Goal: Task Accomplishment & Management: Complete application form

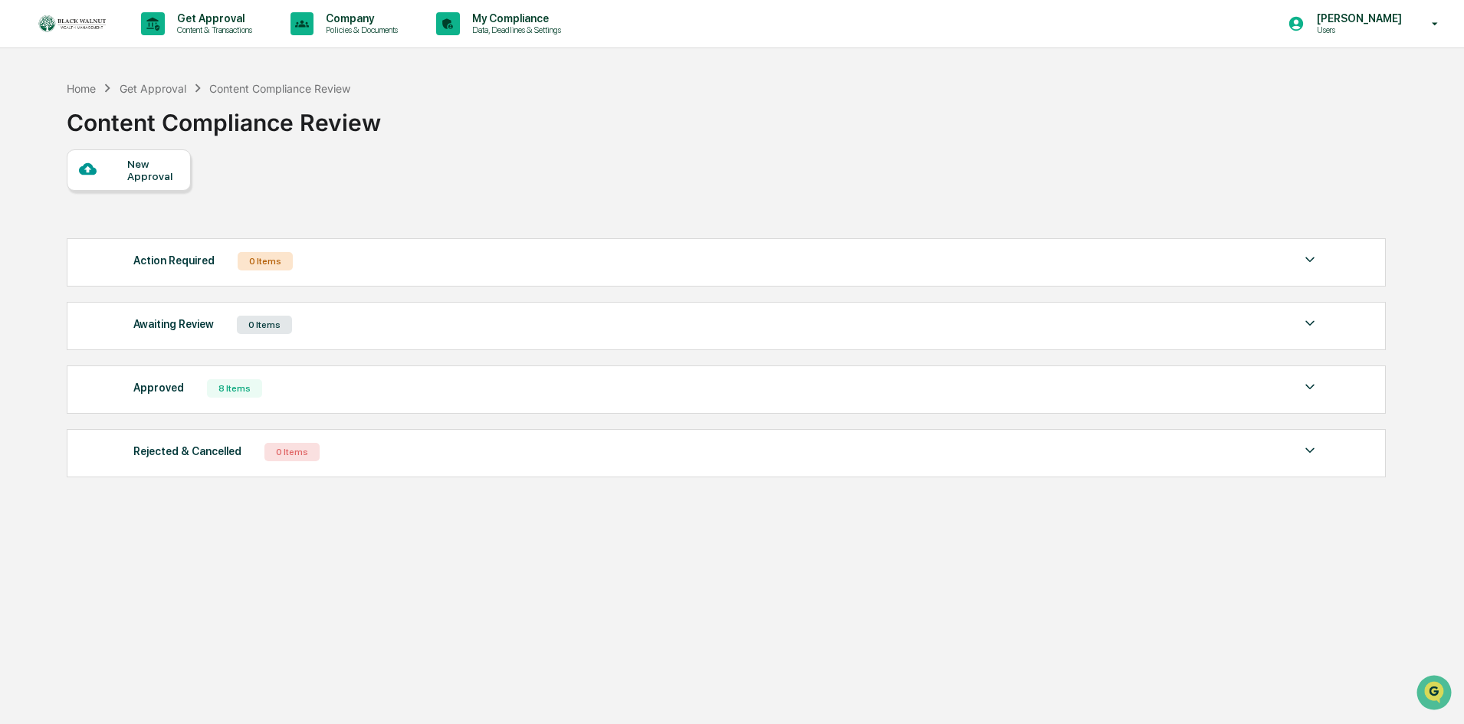
click at [166, 391] on div "Approved" at bounding box center [158, 388] width 51 height 20
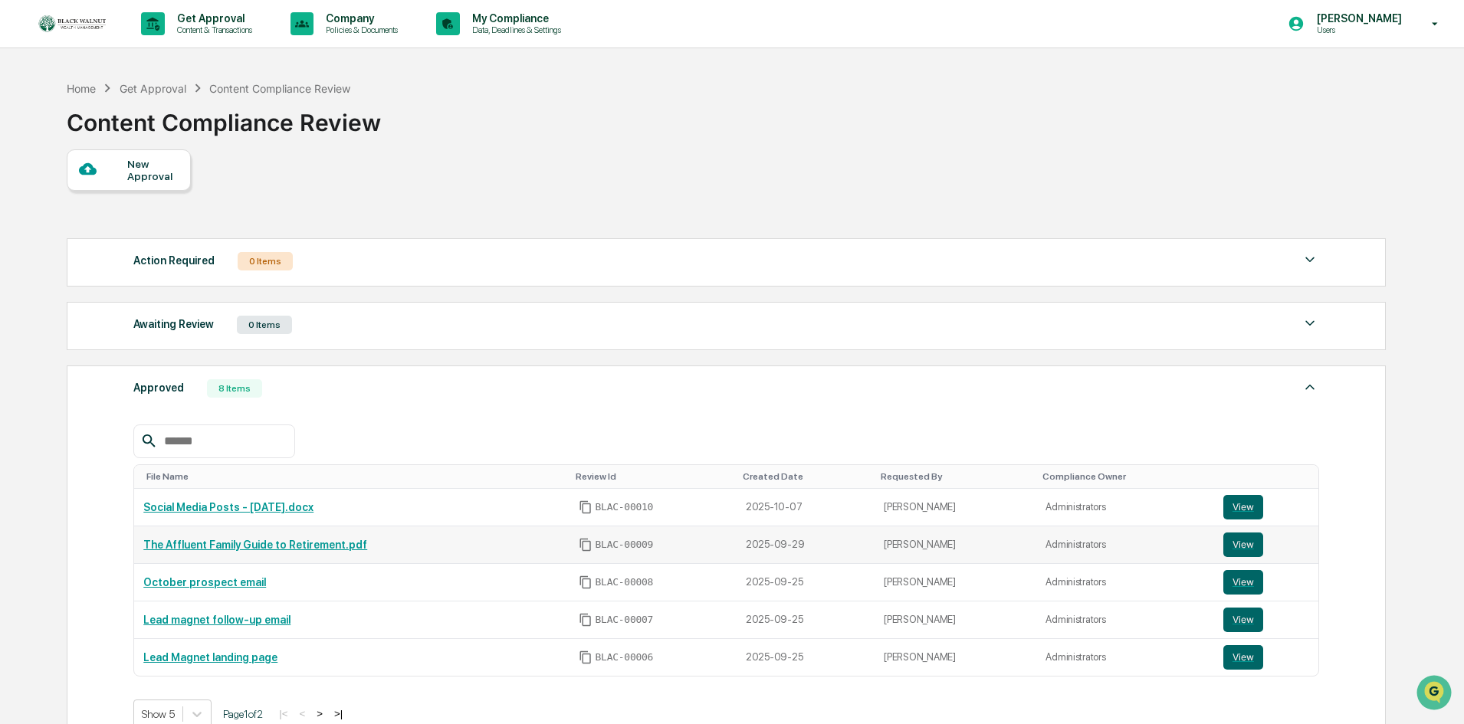
click at [232, 544] on link "The Affluent Family Guide to Retirement.pdf" at bounding box center [255, 545] width 224 height 12
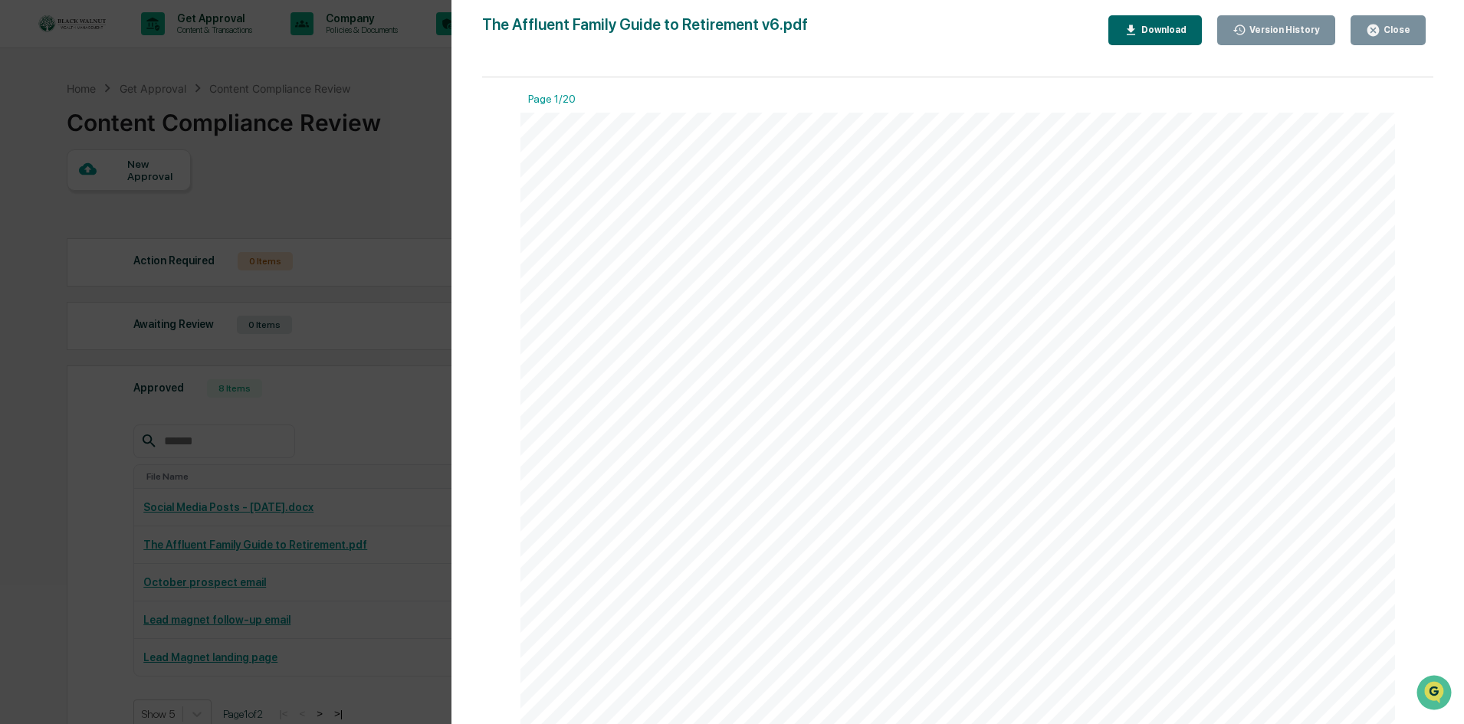
scroll to position [383, 0]
click at [1409, 31] on div "Close" at bounding box center [1395, 30] width 30 height 11
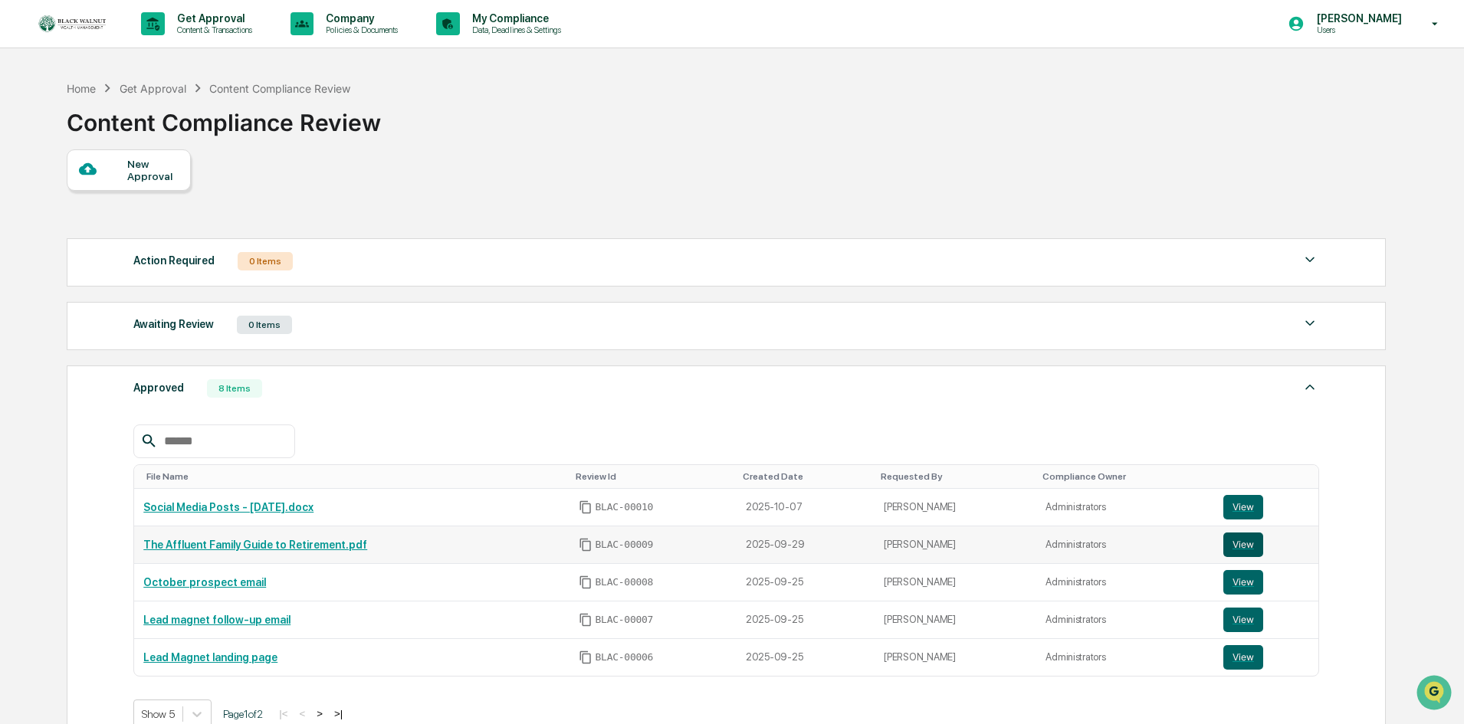
click at [1235, 540] on button "View" at bounding box center [1243, 545] width 40 height 25
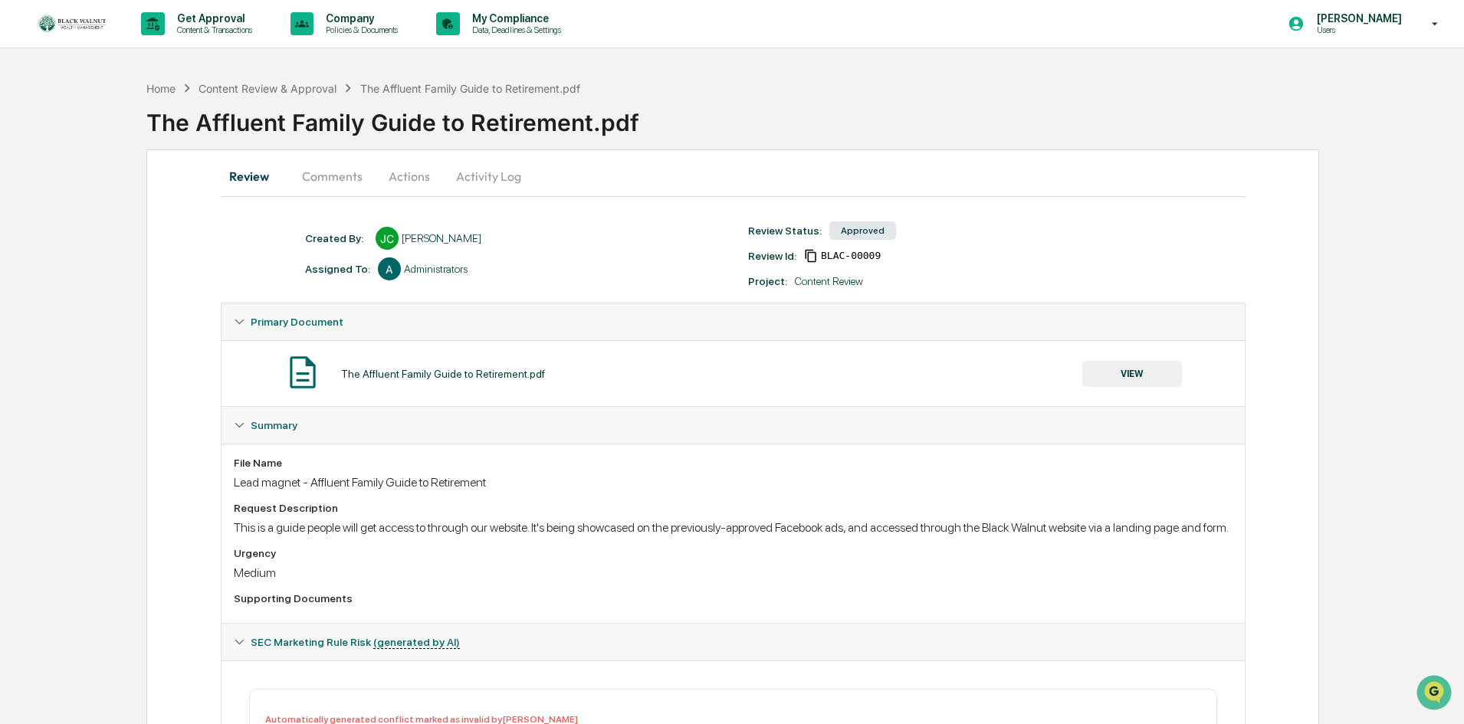
click at [389, 175] on button "Actions" at bounding box center [409, 176] width 69 height 37
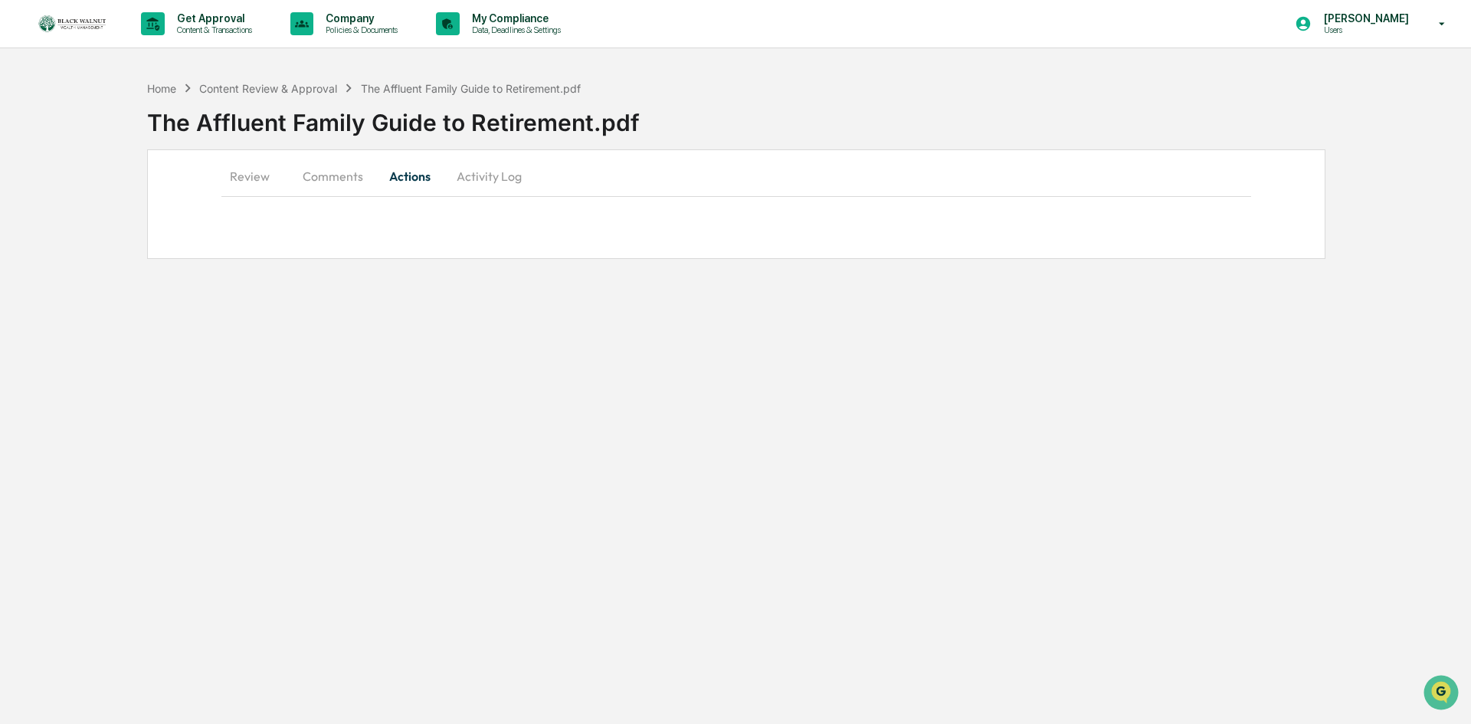
click at [487, 175] on button "Activity Log" at bounding box center [489, 176] width 90 height 37
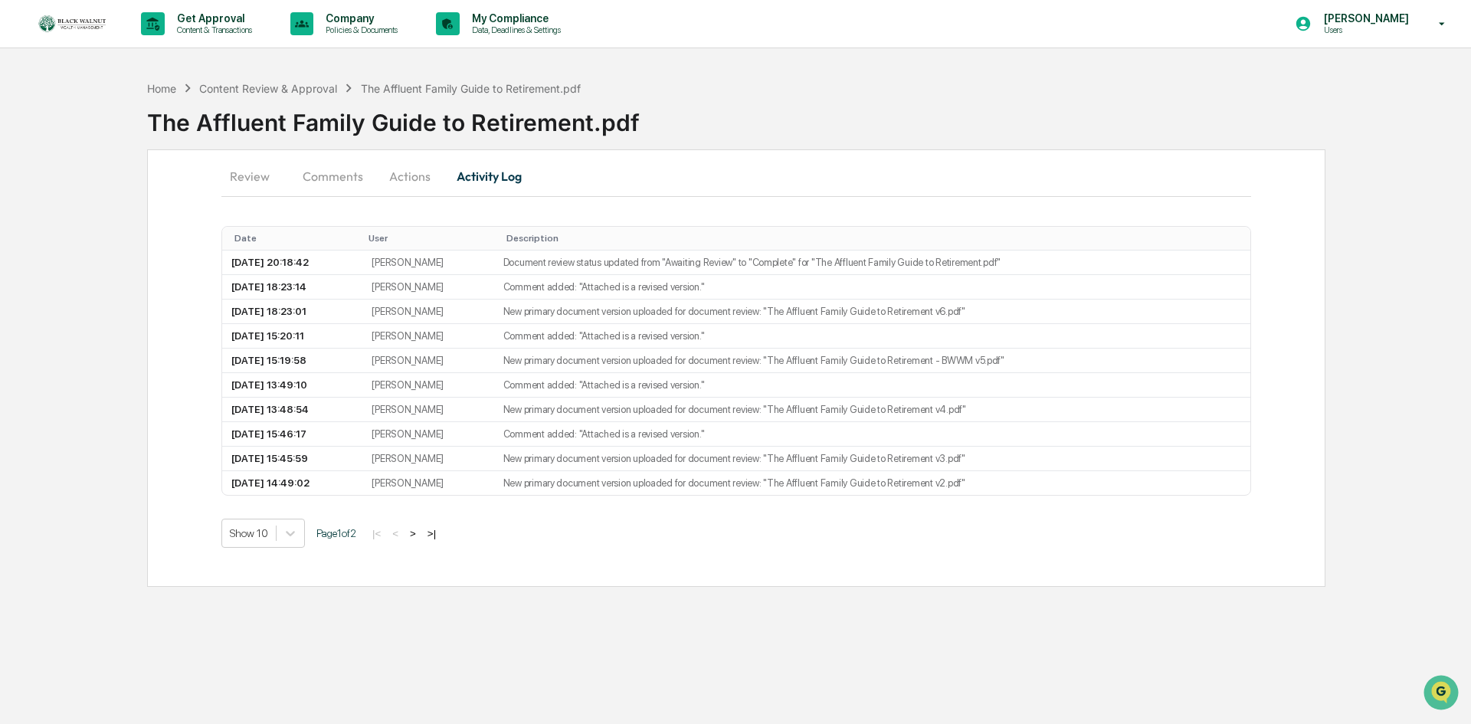
click at [253, 179] on button "Review" at bounding box center [255, 176] width 69 height 37
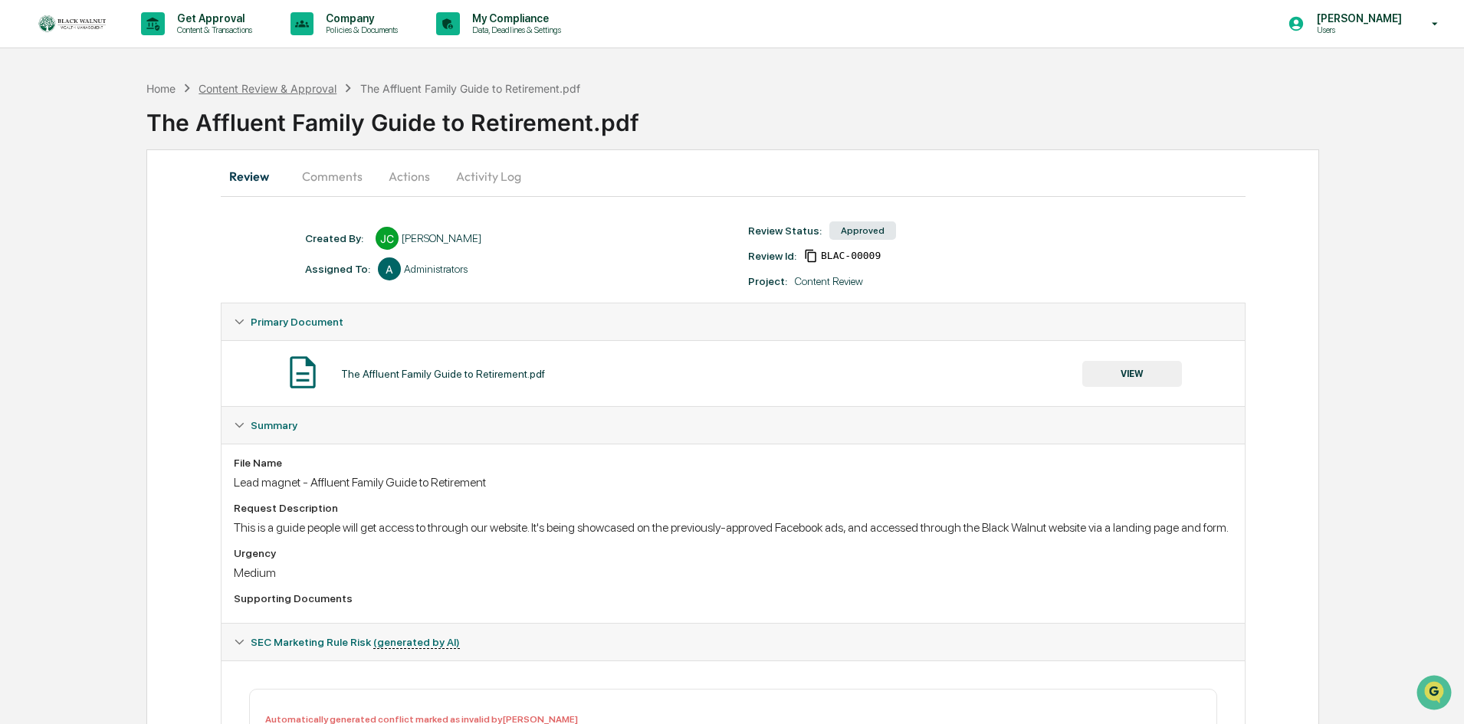
click at [284, 87] on div "Content Review & Approval" at bounding box center [267, 88] width 138 height 13
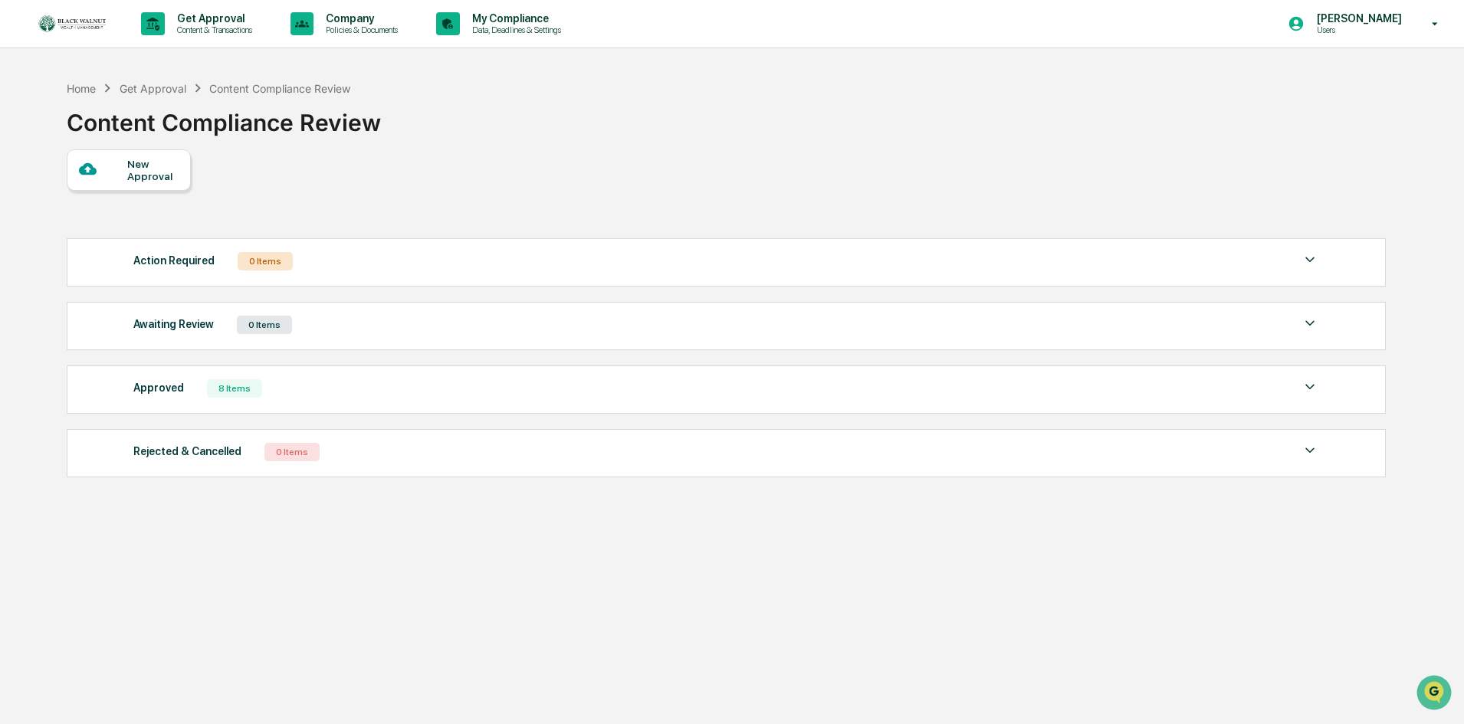
click at [1307, 386] on img at bounding box center [1309, 387] width 18 height 18
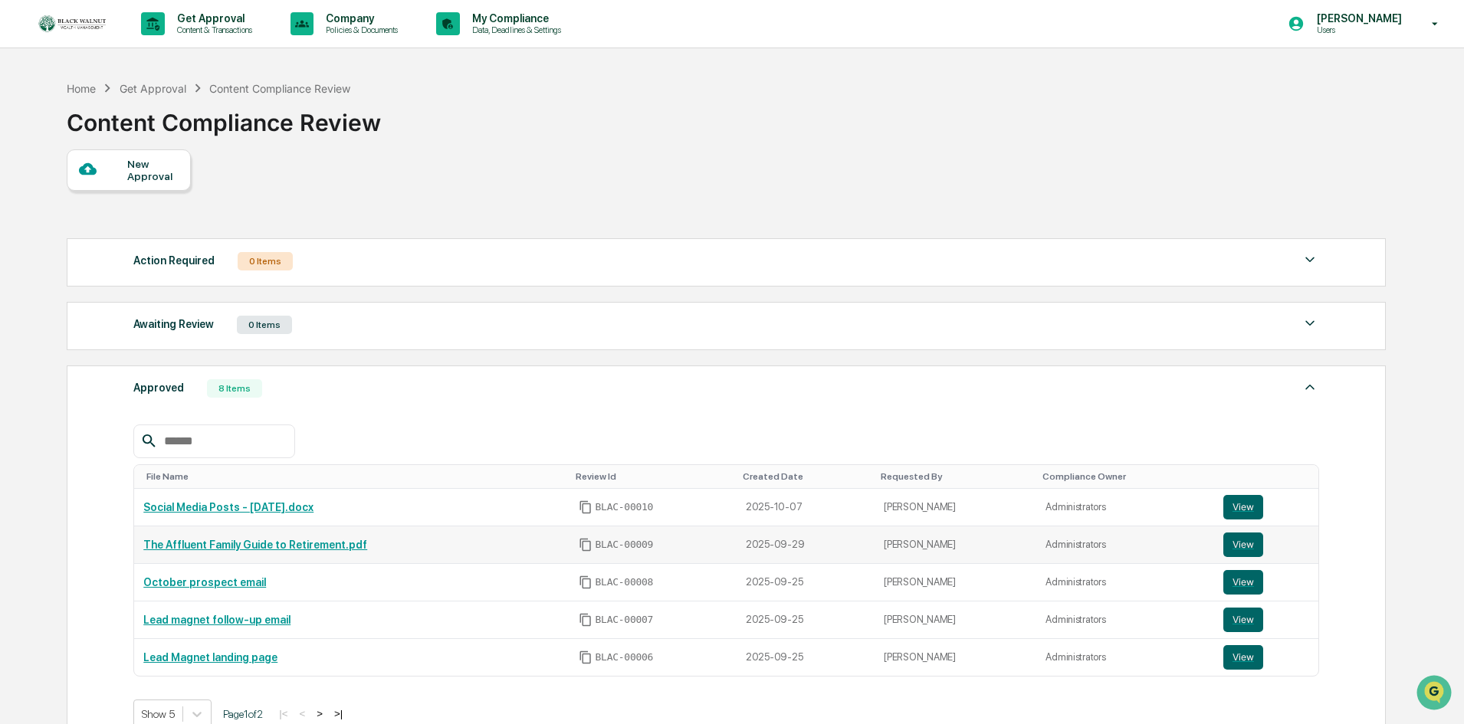
scroll to position [77, 0]
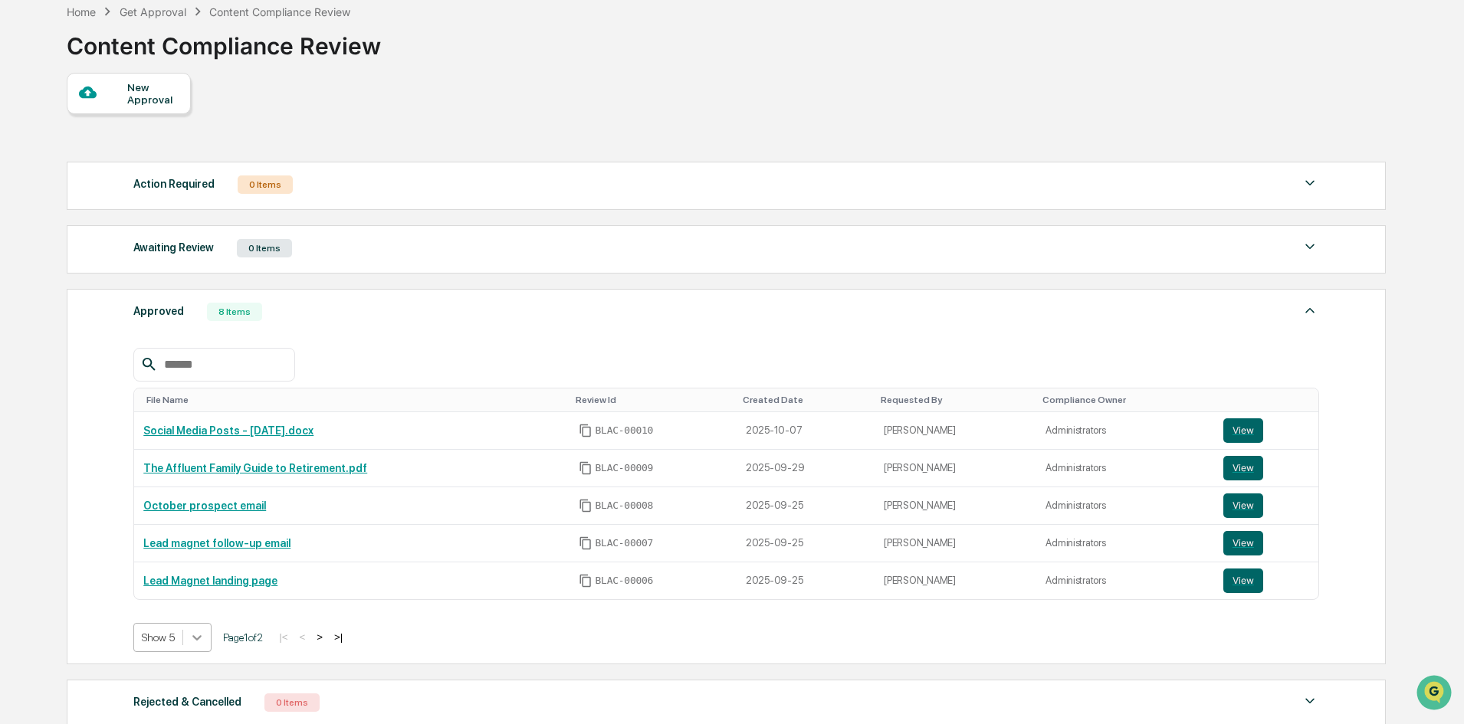
click at [191, 634] on body "Get Approval Content & Transactions Company Policies & Documents My Compliance …" at bounding box center [732, 394] width 1464 height 943
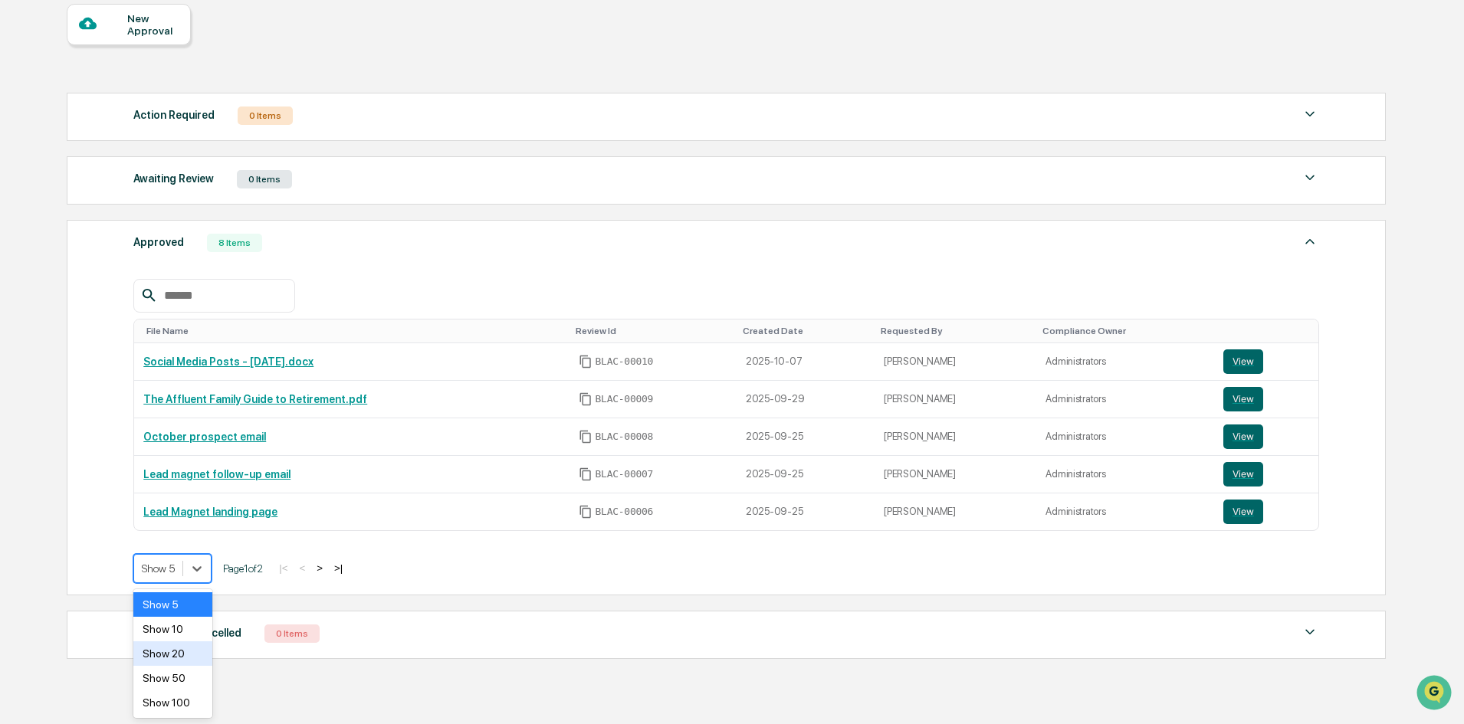
click at [194, 633] on div "Show 10" at bounding box center [172, 629] width 79 height 25
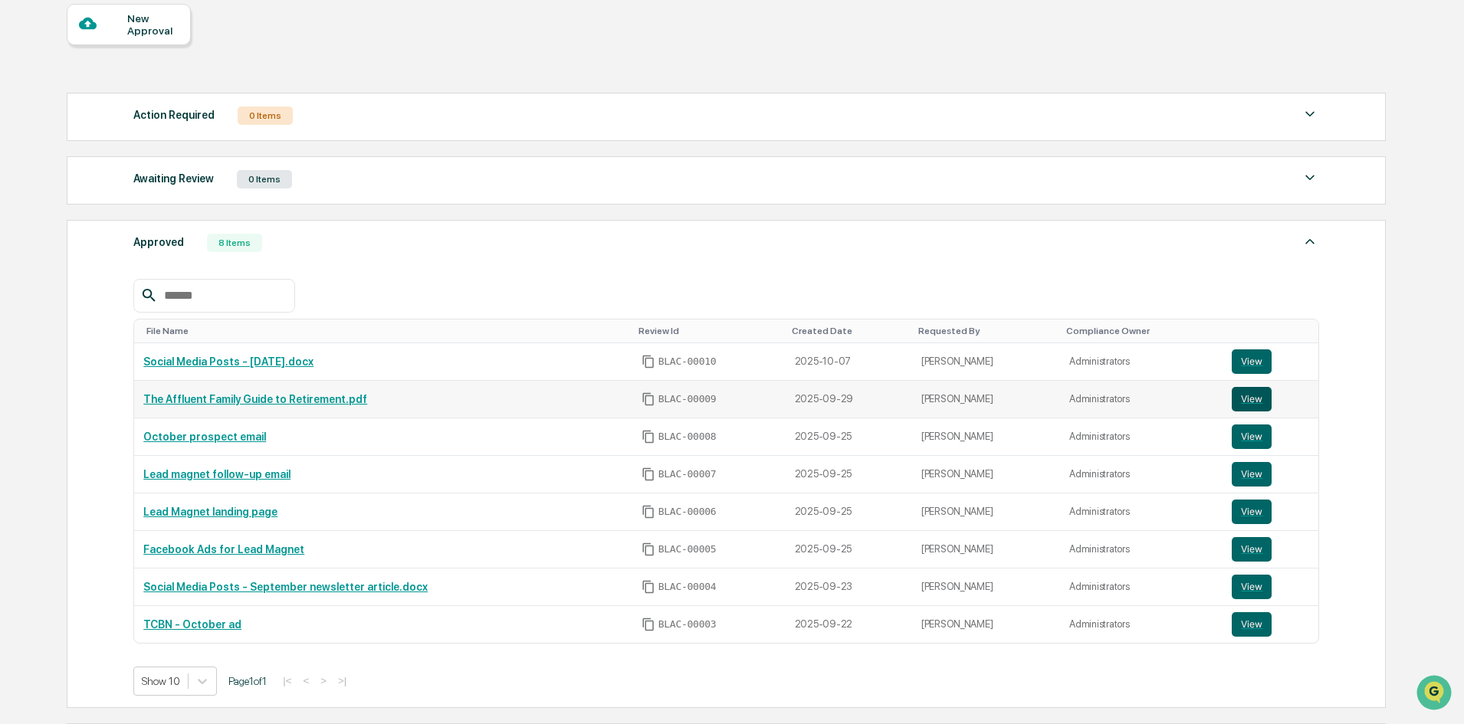
click at [1246, 403] on button "View" at bounding box center [1252, 399] width 40 height 25
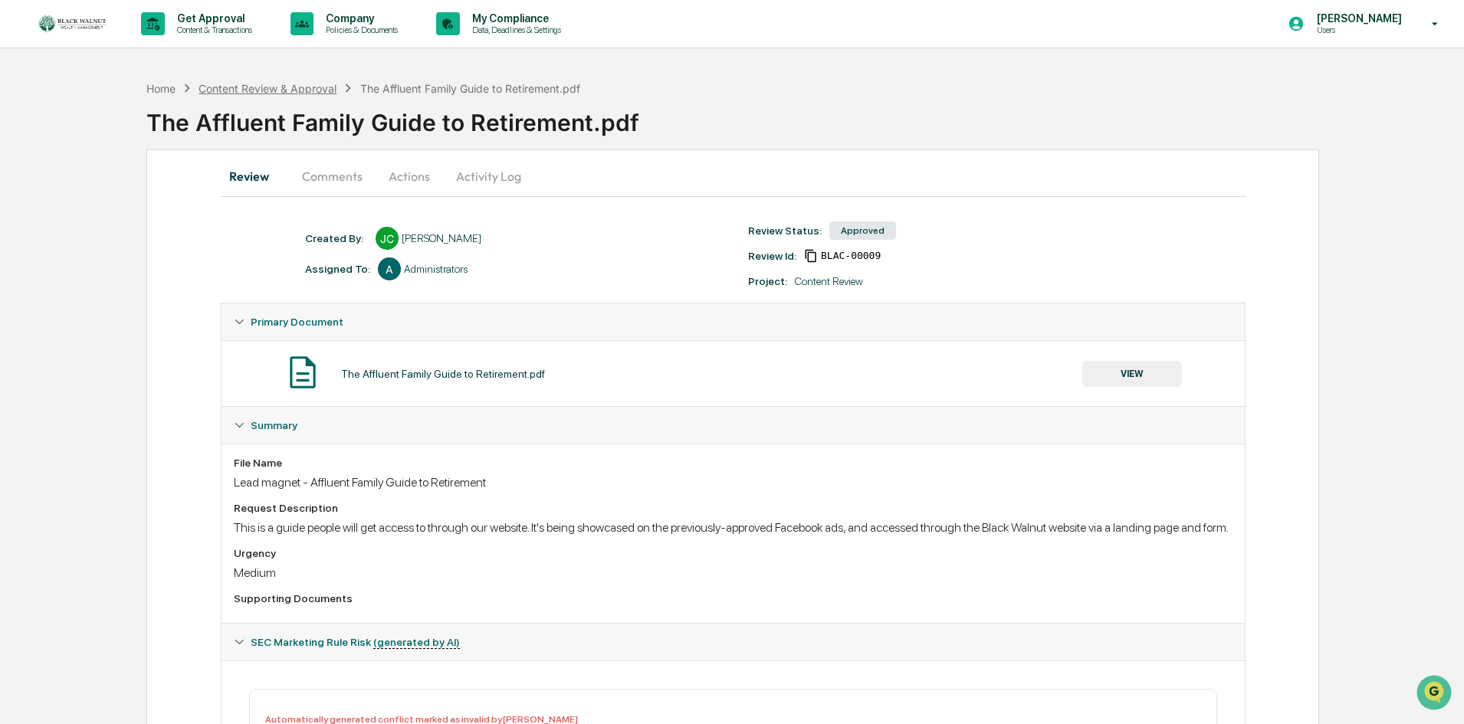
click at [290, 93] on div "Content Review & Approval" at bounding box center [267, 88] width 138 height 13
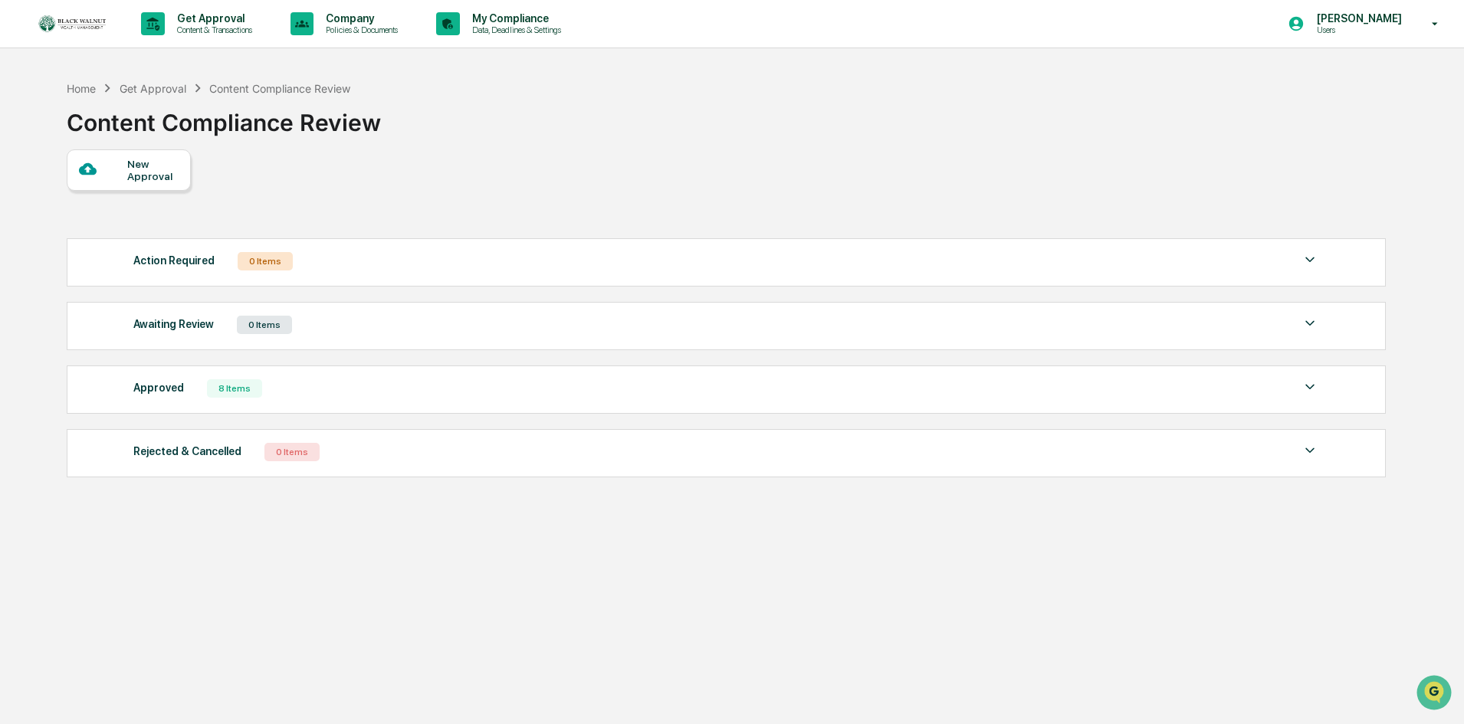
click at [159, 170] on div "New Approval" at bounding box center [152, 170] width 51 height 25
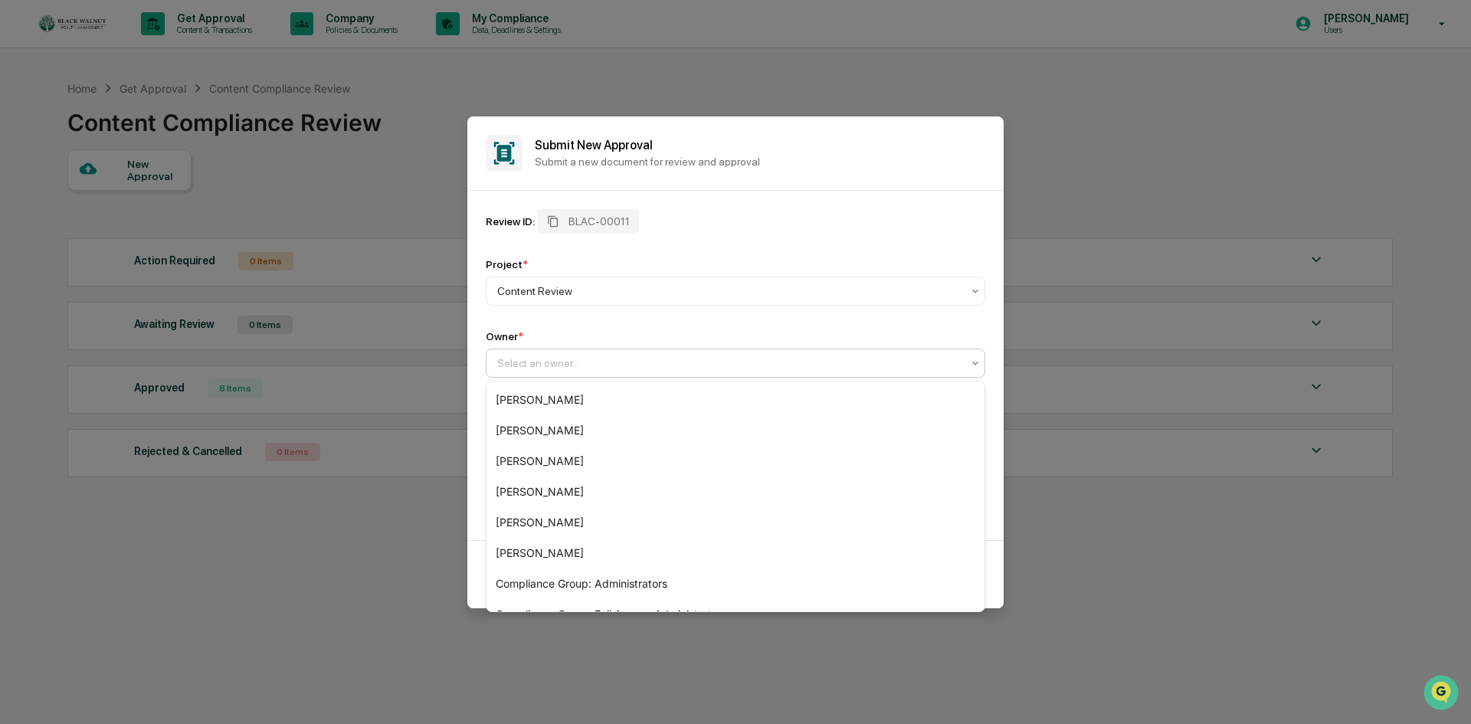
click at [675, 372] on div "Select an owner..." at bounding box center [730, 363] width 480 height 21
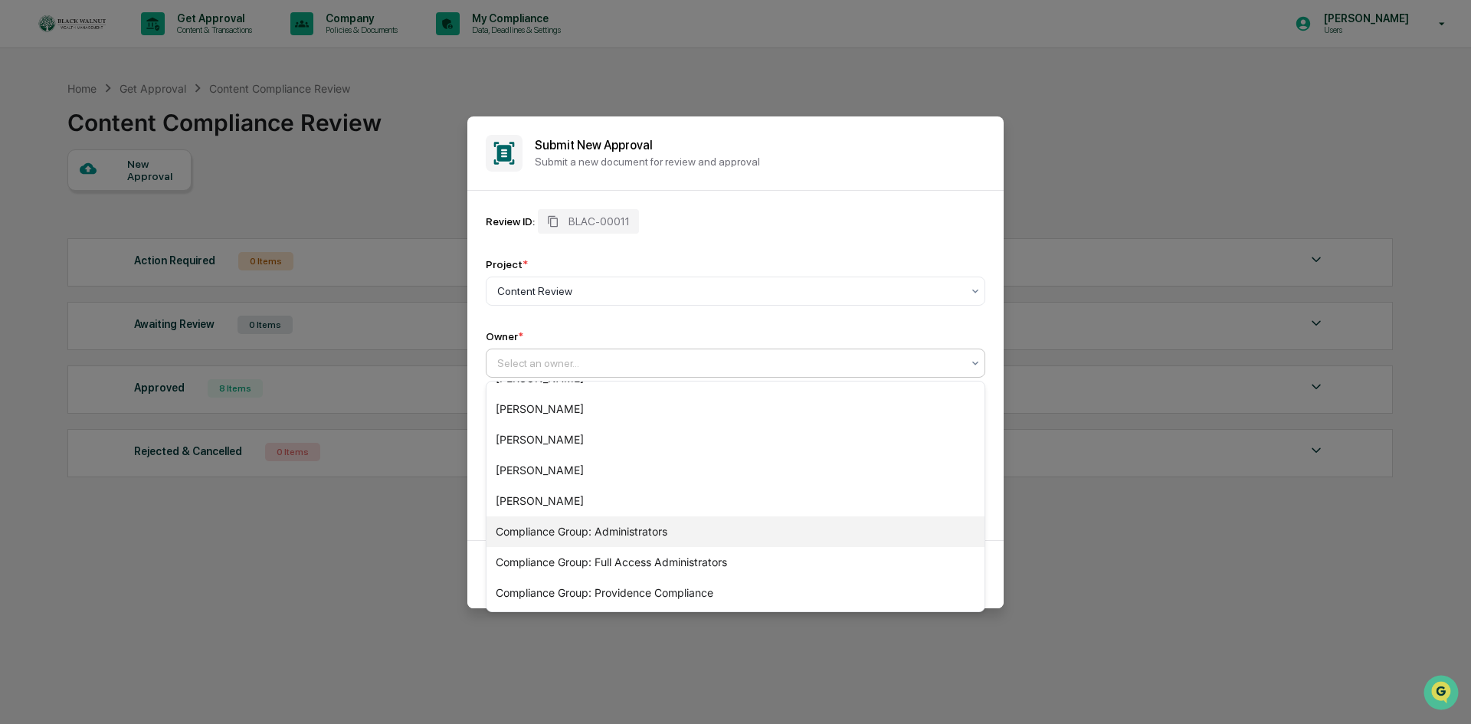
click at [664, 536] on div "Compliance Group: Administrators" at bounding box center [736, 532] width 498 height 31
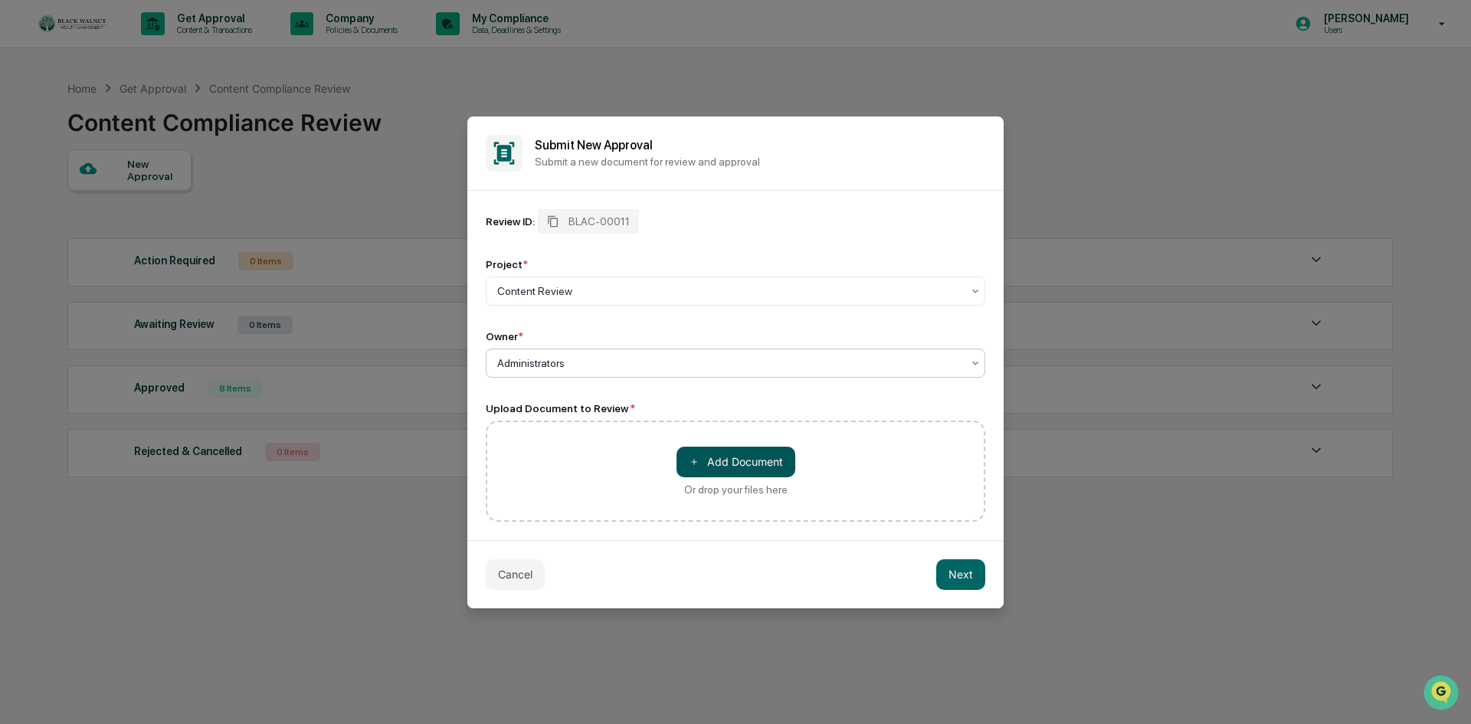
click at [739, 470] on button "＋ Add Document" at bounding box center [736, 462] width 119 height 31
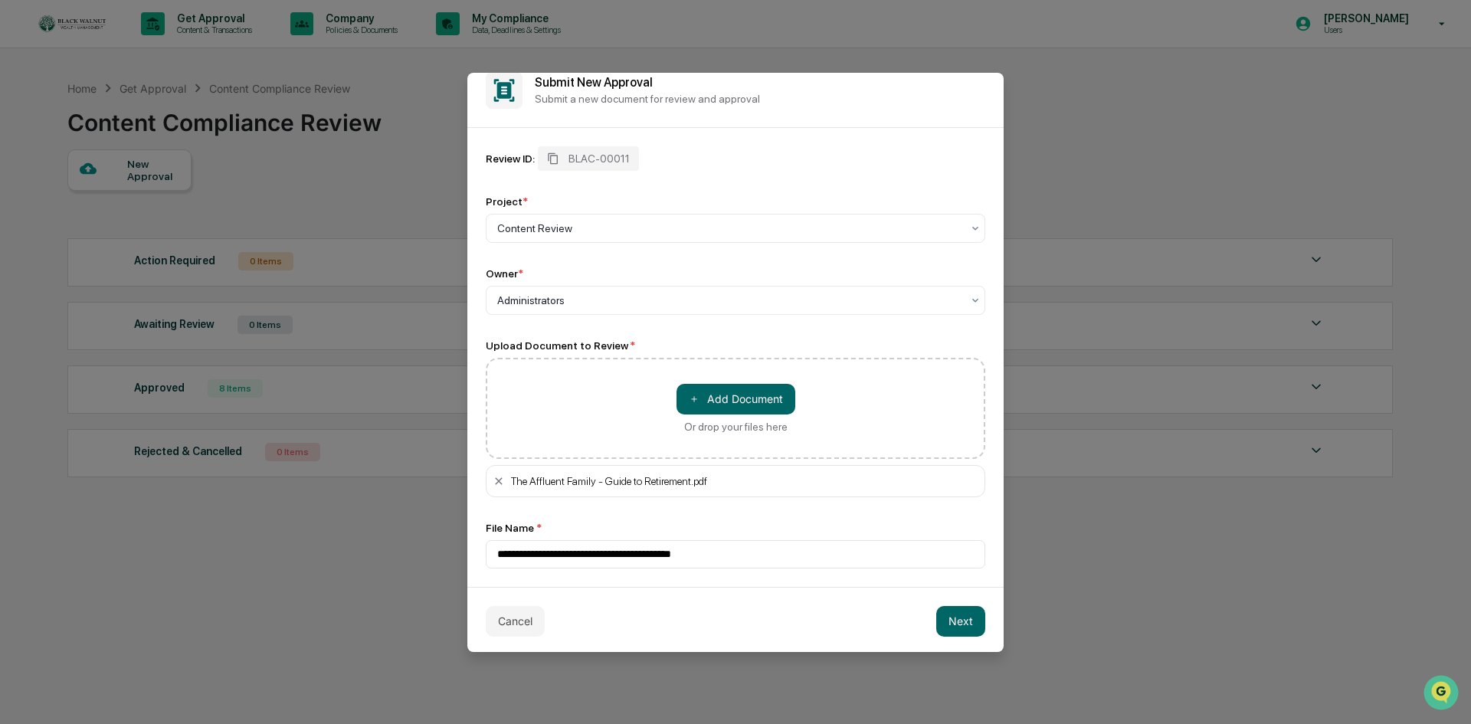
scroll to position [23, 0]
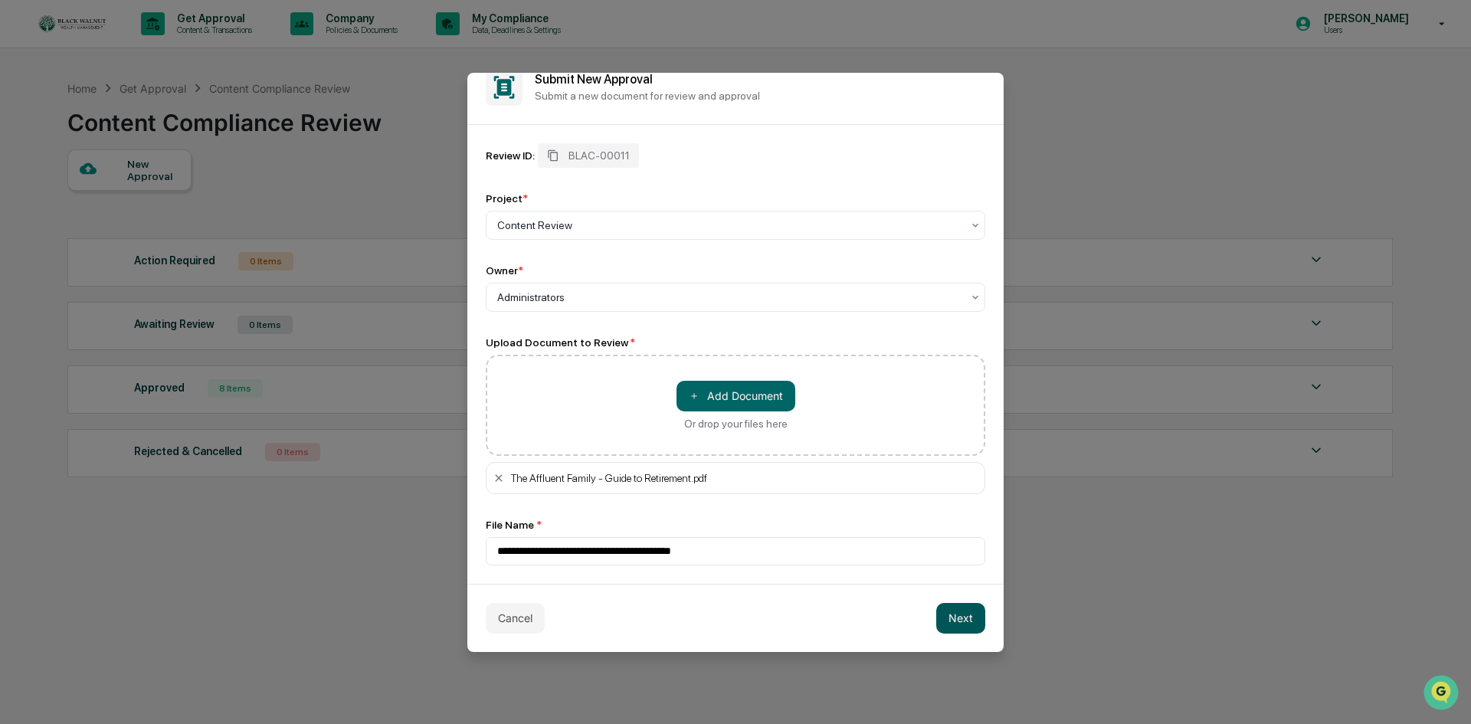
click at [947, 621] on button "Next" at bounding box center [960, 618] width 49 height 31
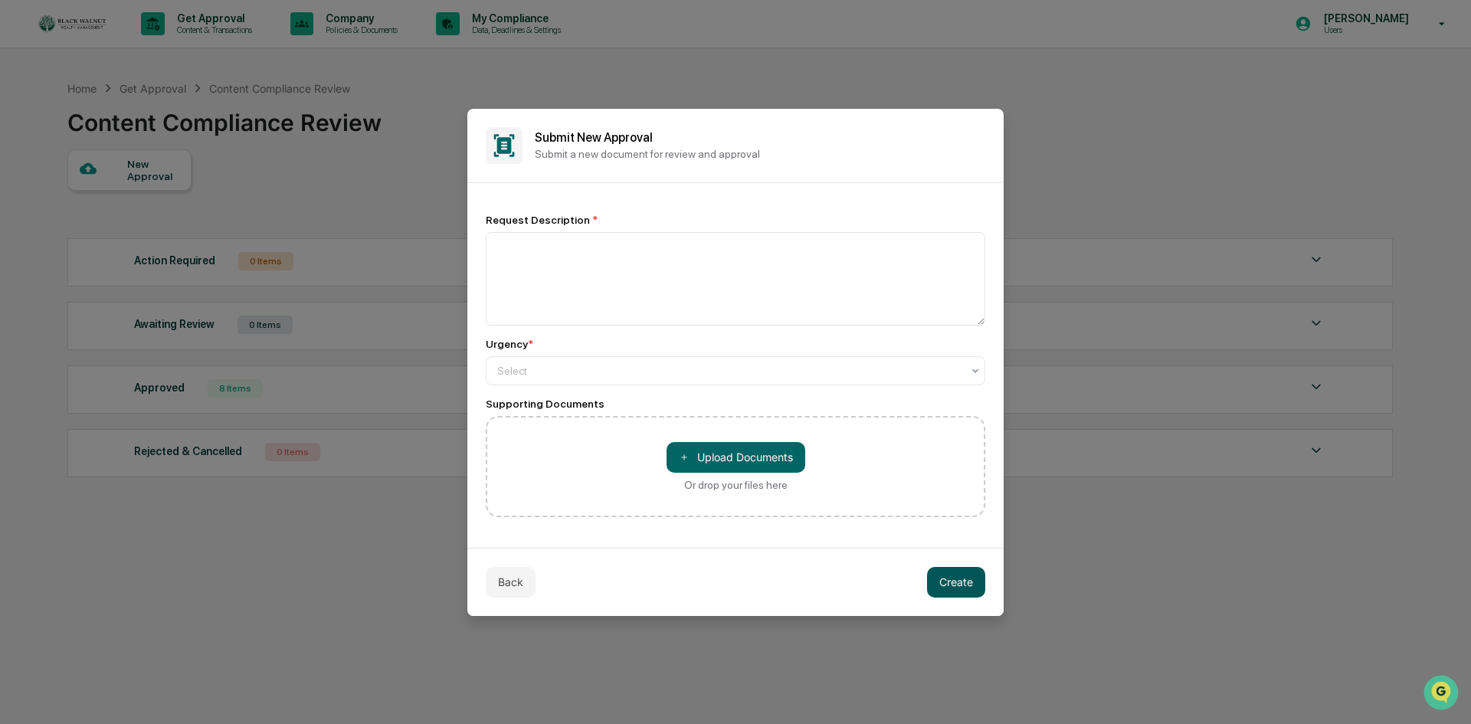
scroll to position [0, 0]
click at [601, 265] on textarea at bounding box center [736, 278] width 500 height 93
type textarea "**********"
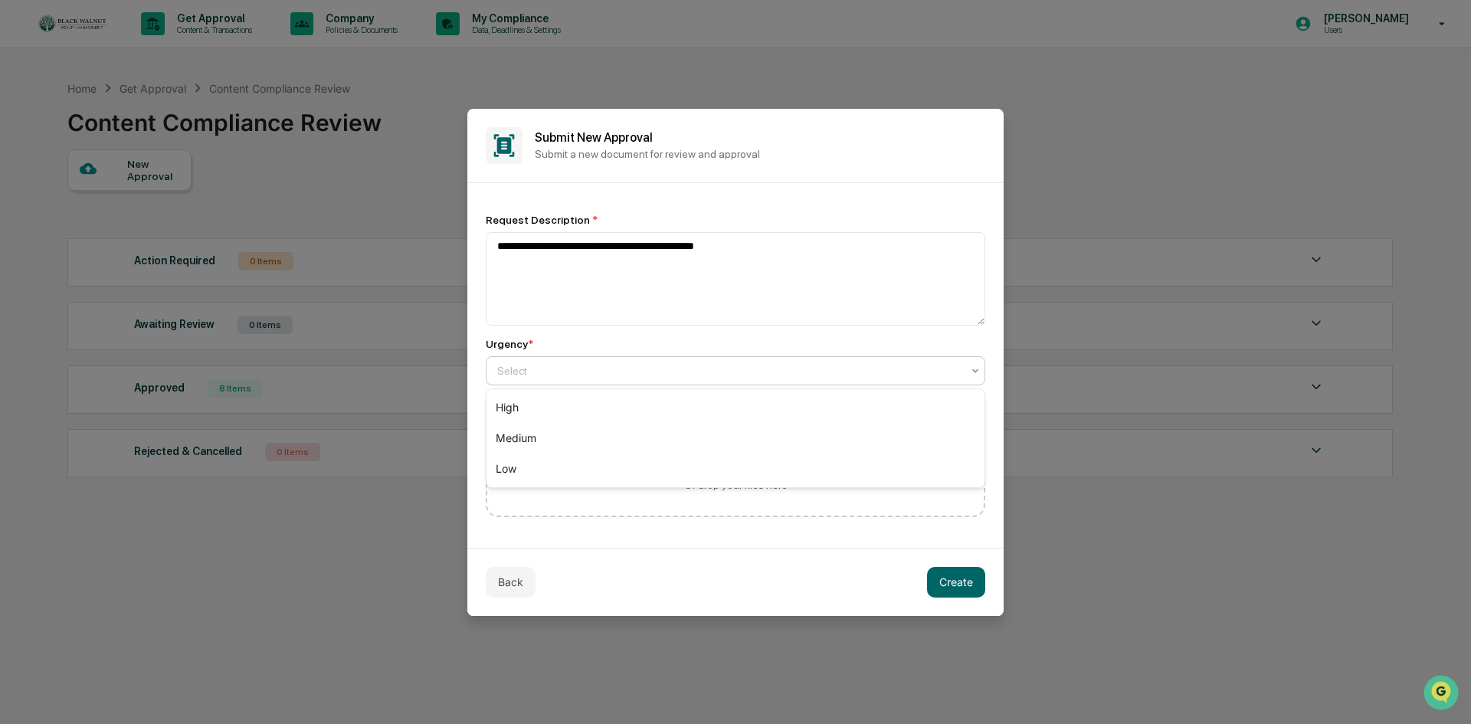
click at [685, 369] on div at bounding box center [729, 370] width 464 height 15
click at [634, 405] on div "High" at bounding box center [736, 407] width 498 height 31
click at [773, 456] on button "＋ Upload Documents" at bounding box center [736, 457] width 139 height 31
click at [749, 460] on button "＋ Upload Documents" at bounding box center [736, 457] width 139 height 31
click at [511, 589] on button "Back" at bounding box center [511, 582] width 50 height 31
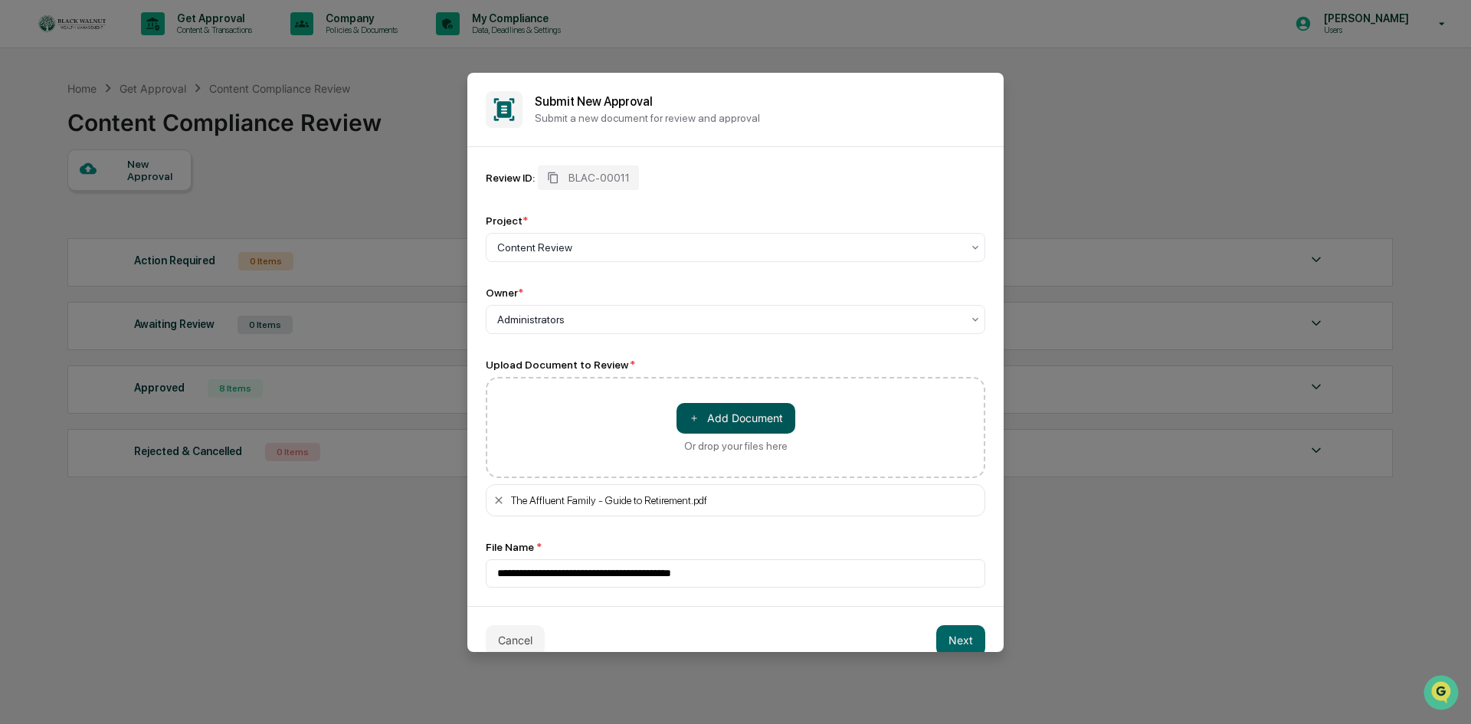
click at [749, 419] on button "＋ Add Document" at bounding box center [736, 418] width 119 height 31
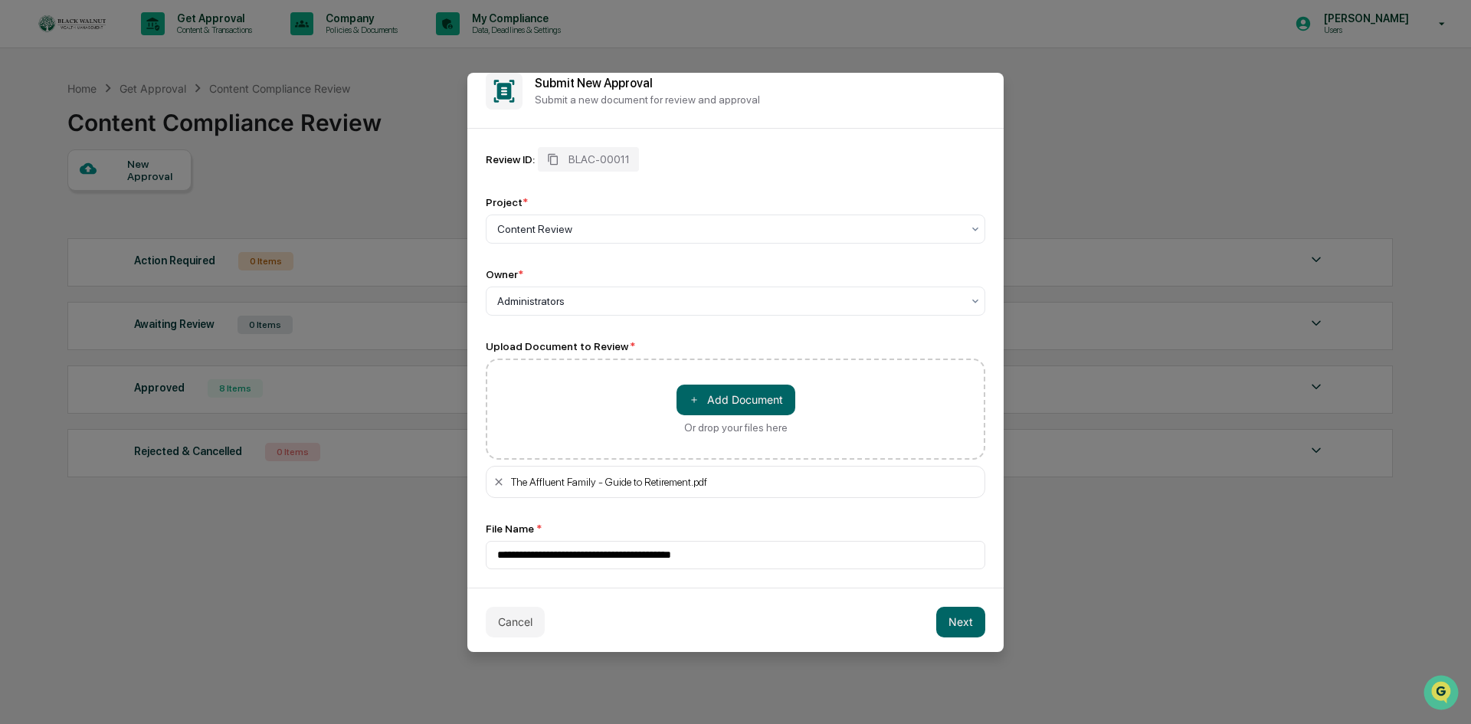
scroll to position [23, 0]
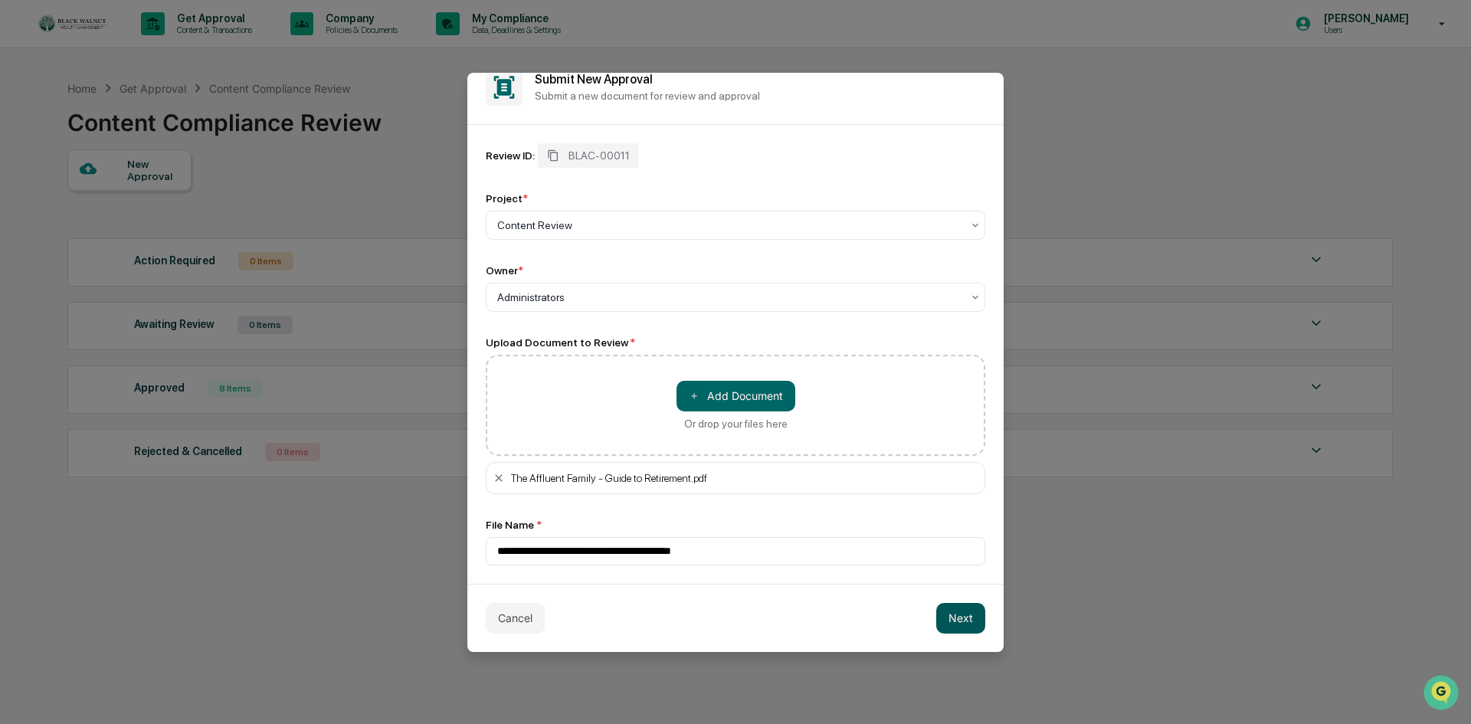
click at [953, 612] on button "Next" at bounding box center [960, 618] width 49 height 31
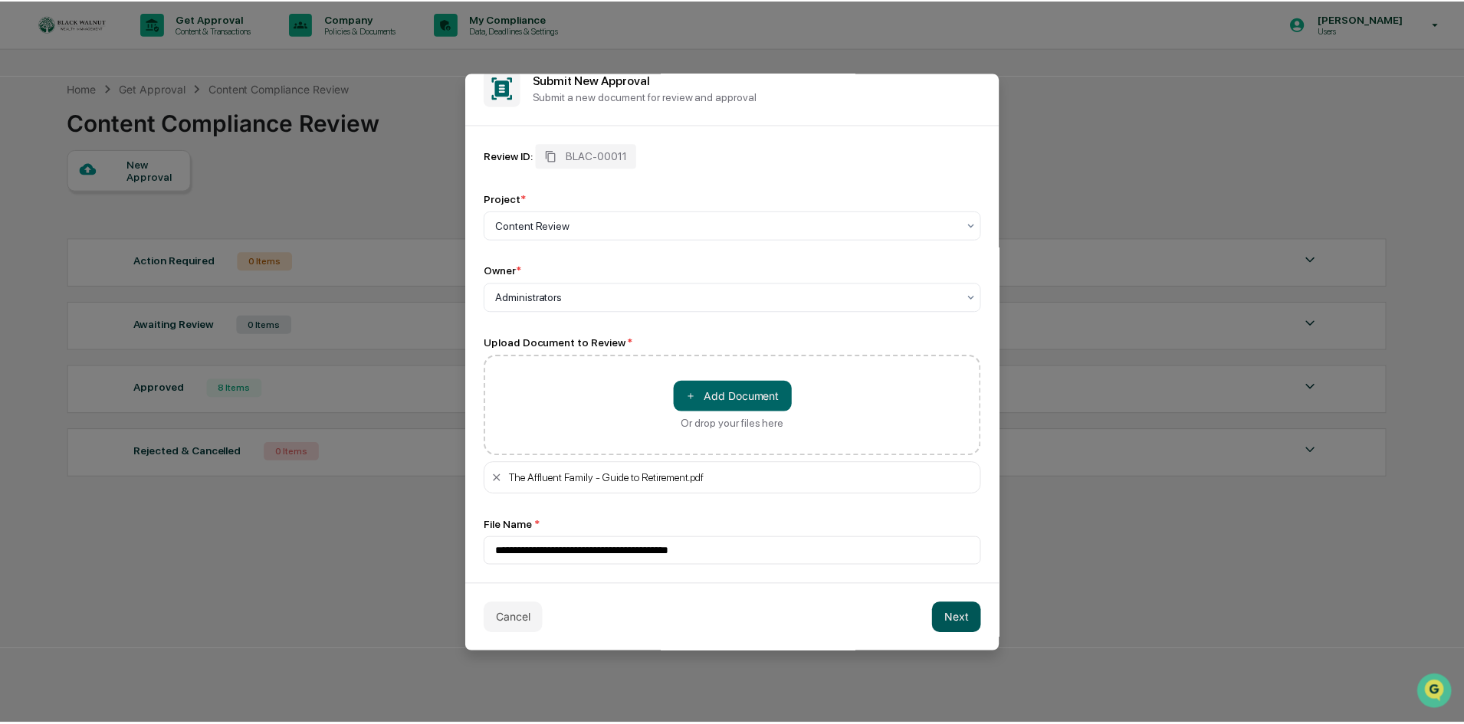
scroll to position [0, 0]
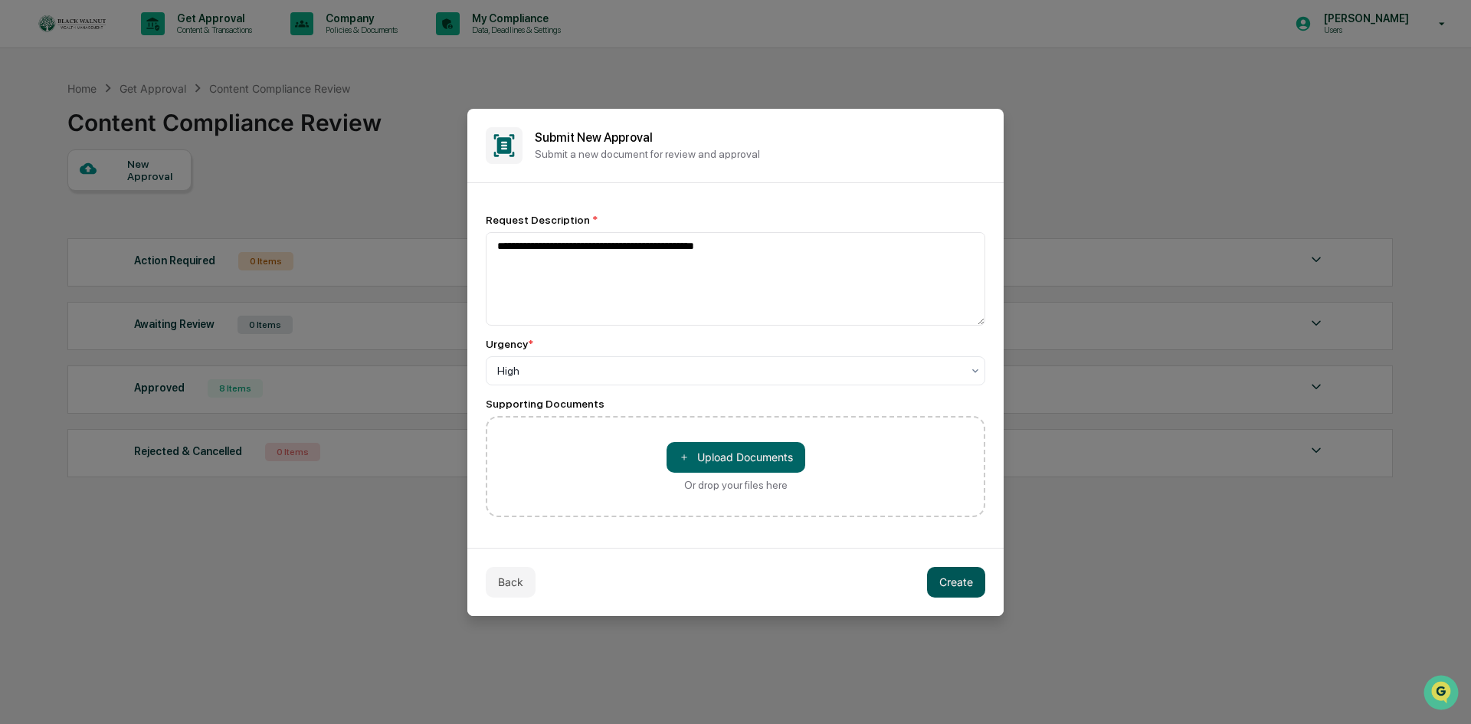
click at [950, 579] on button "Create" at bounding box center [956, 582] width 58 height 31
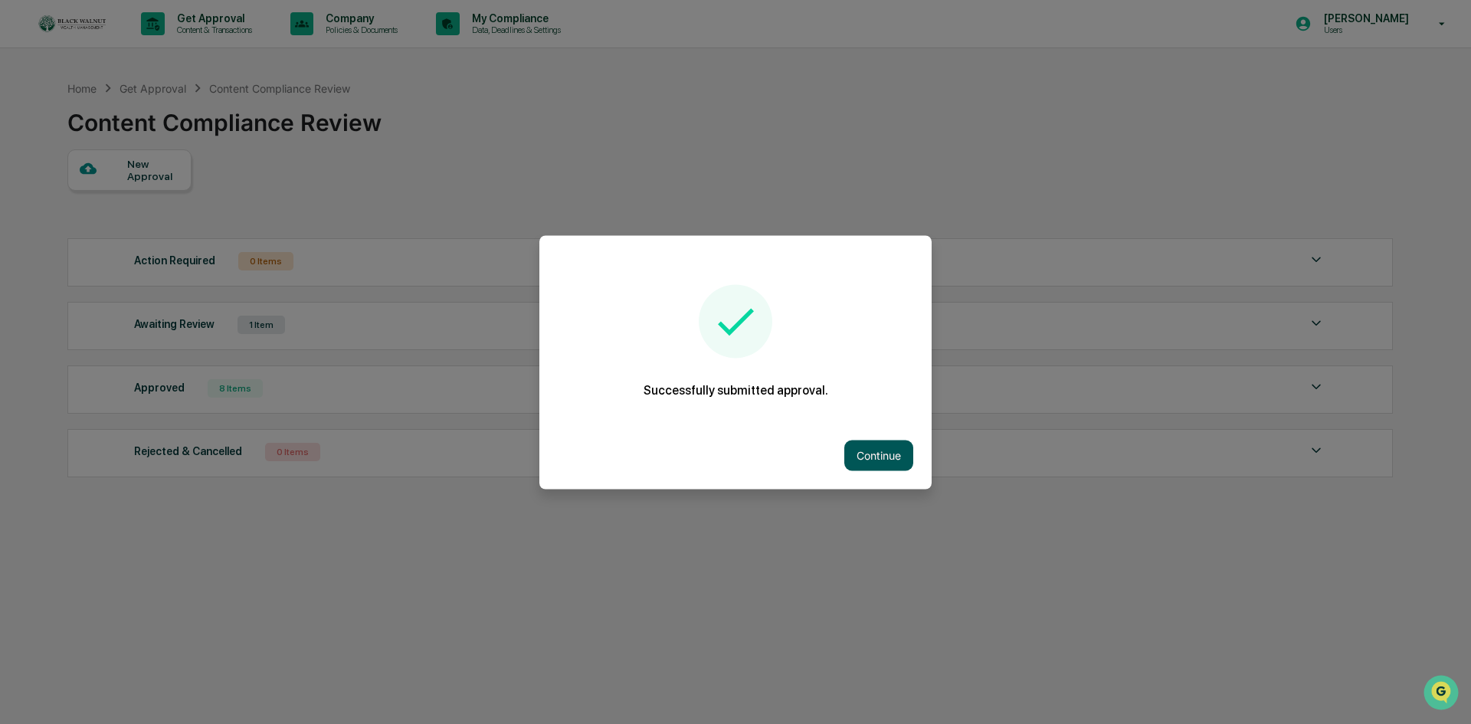
click at [874, 441] on button "Continue" at bounding box center [879, 455] width 69 height 31
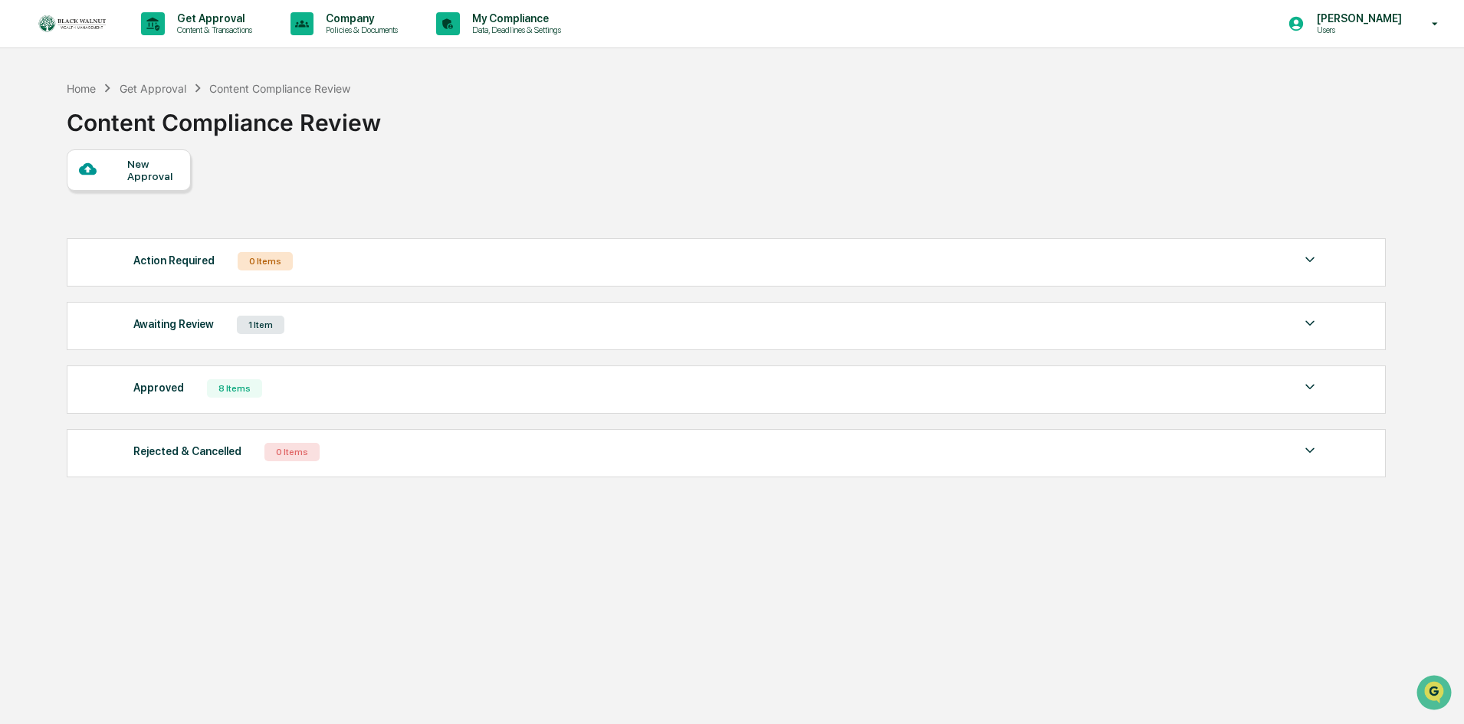
click at [166, 320] on div "Awaiting Review" at bounding box center [173, 324] width 80 height 20
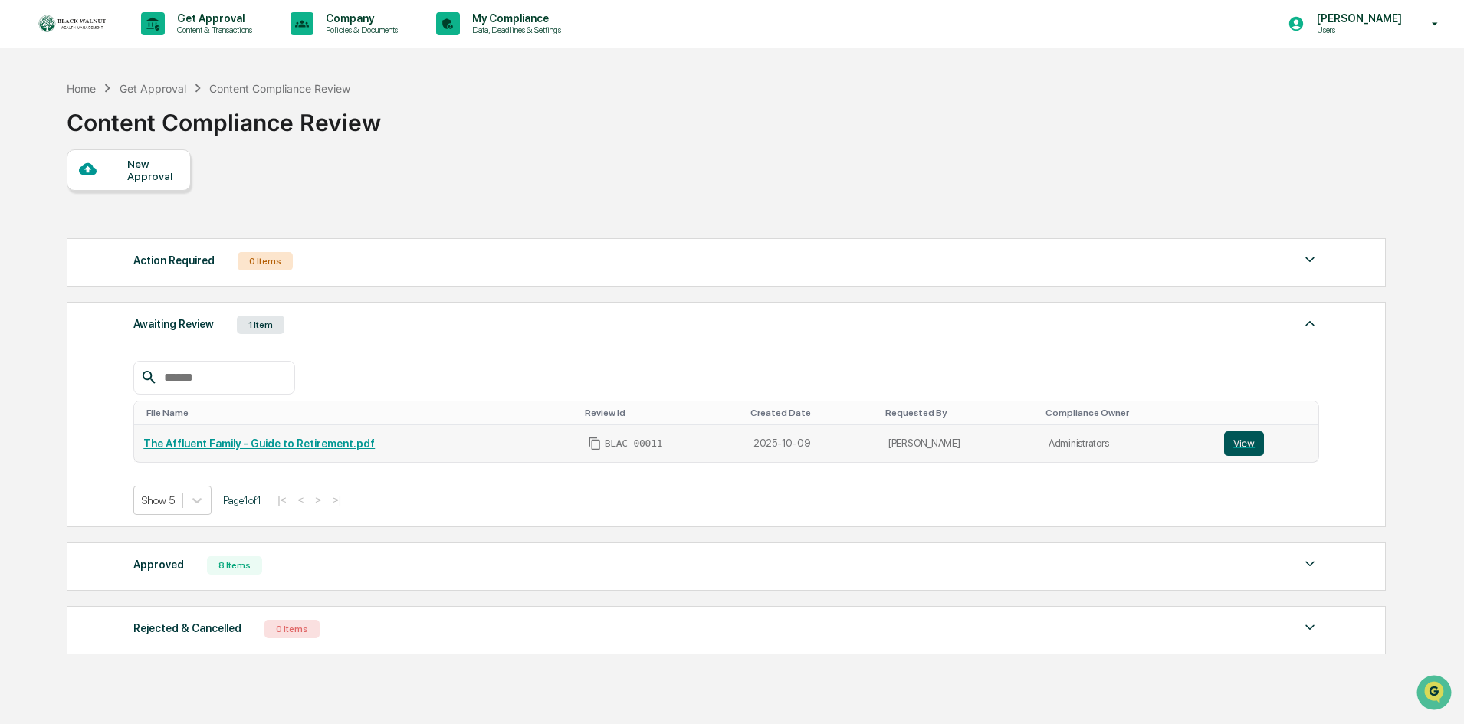
click at [1238, 439] on button "View" at bounding box center [1244, 443] width 40 height 25
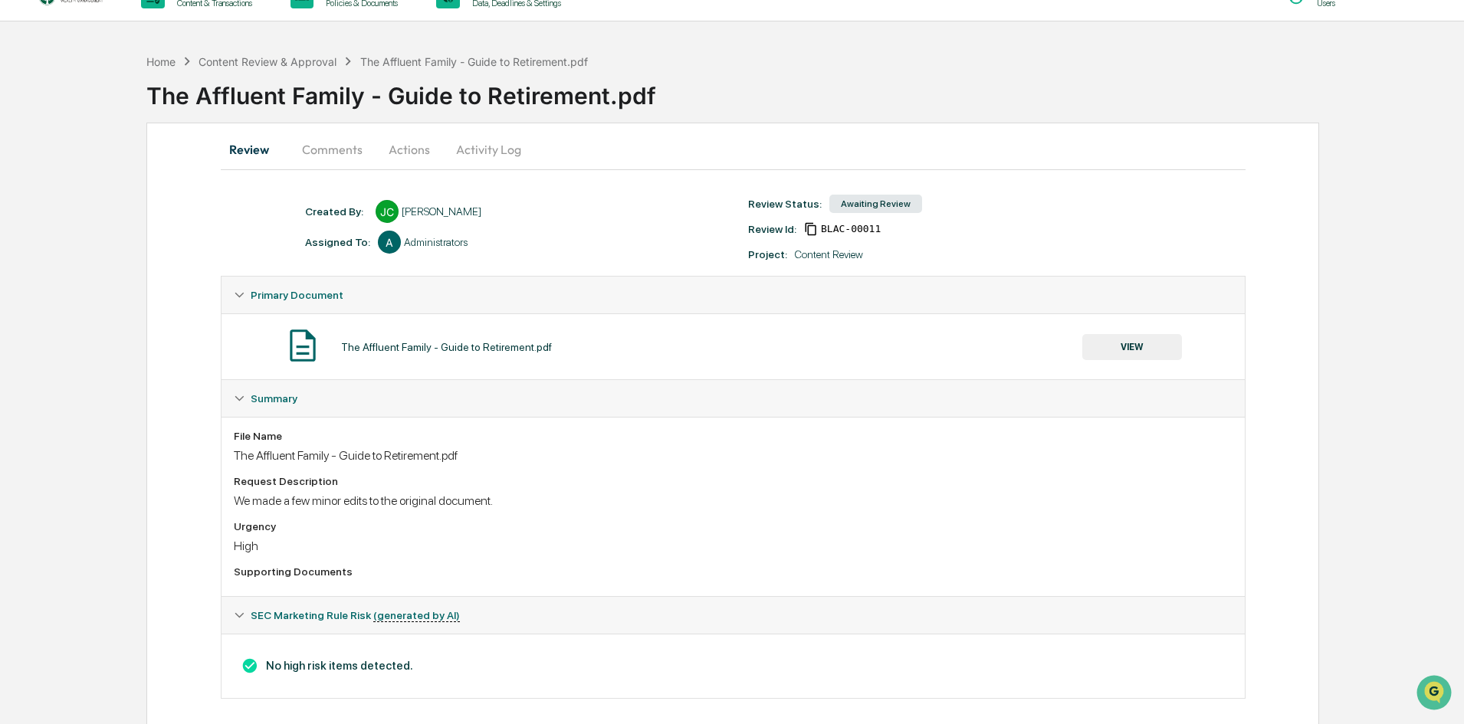
scroll to position [41, 0]
